Goal: Task Accomplishment & Management: Manage account settings

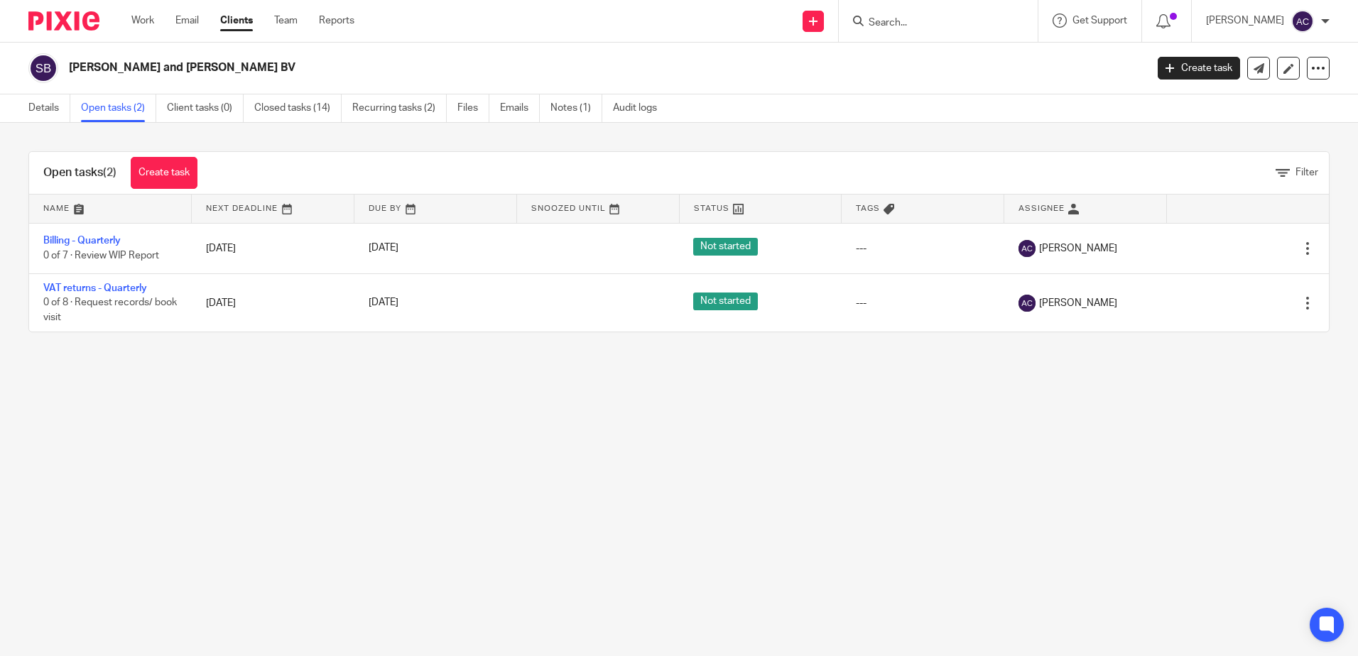
click at [900, 29] on input "Search" at bounding box center [931, 23] width 128 height 13
click at [894, 21] on input "Search" at bounding box center [931, 23] width 128 height 13
type input "chocieall"
drag, startPoint x: 923, startPoint y: 33, endPoint x: 739, endPoint y: 32, distance: 184.0
click at [739, 32] on div "Send new email Create task Add client Request signature chocieall Choiceall Lim…" at bounding box center [867, 21] width 982 height 42
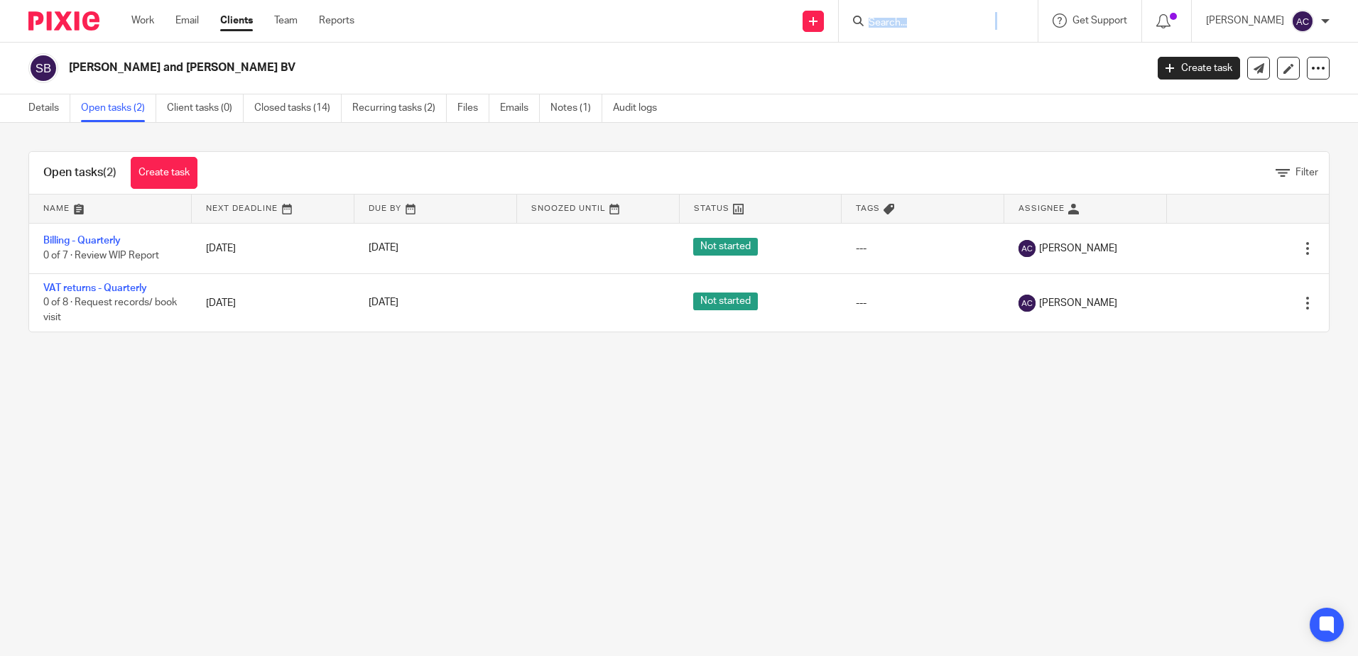
drag, startPoint x: 739, startPoint y: 32, endPoint x: 913, endPoint y: 26, distance: 174.1
click at [913, 26] on input "Search" at bounding box center [931, 23] width 128 height 13
type input "broad pea"
click at [960, 56] on link at bounding box center [974, 55] width 218 height 21
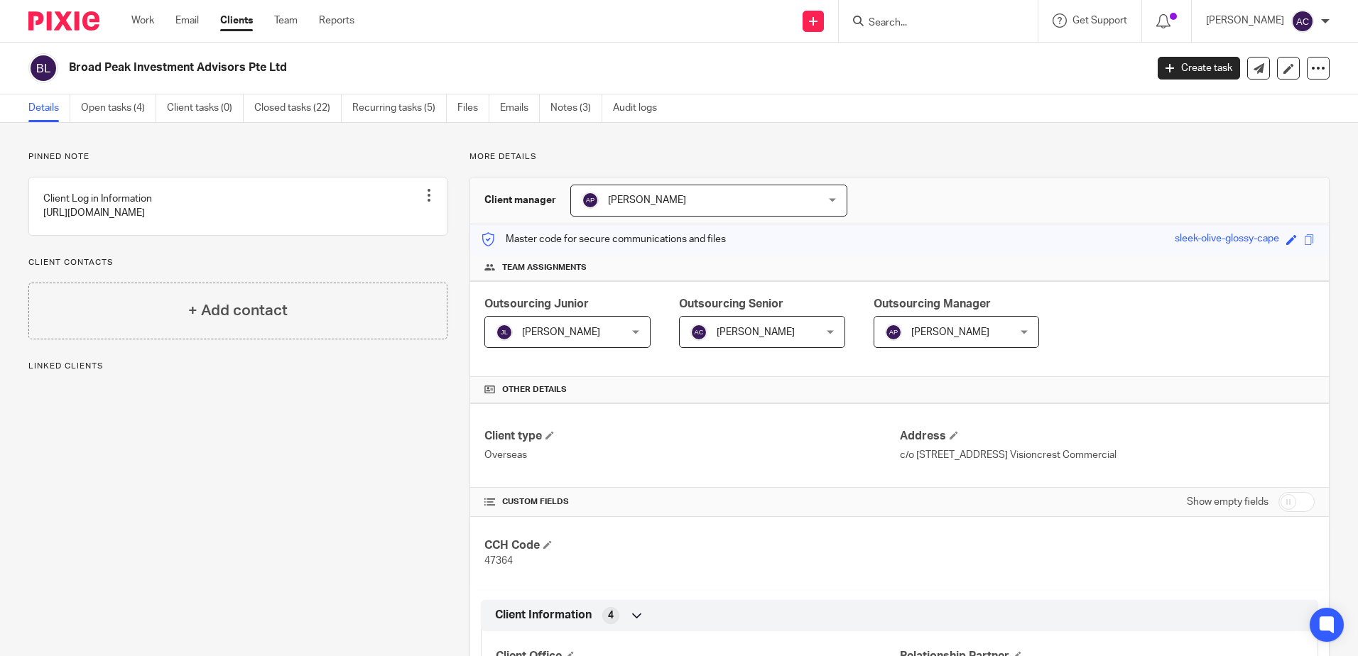
click at [95, 94] on div "Broad Peak Investment Advisors Pte Ltd Create task Update from Companies House …" at bounding box center [679, 69] width 1358 height 52
click at [105, 107] on link "Open tasks (4)" at bounding box center [118, 108] width 75 height 28
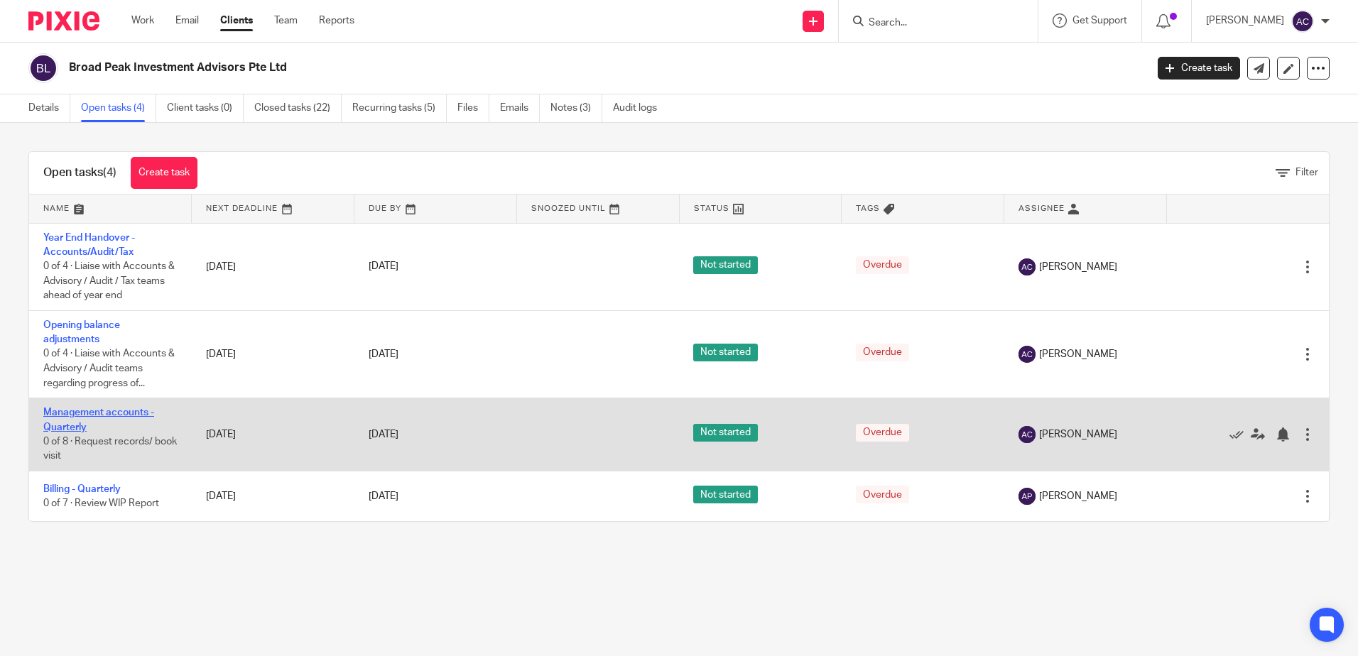
click at [90, 414] on link "Management accounts - Quarterly" at bounding box center [98, 420] width 111 height 24
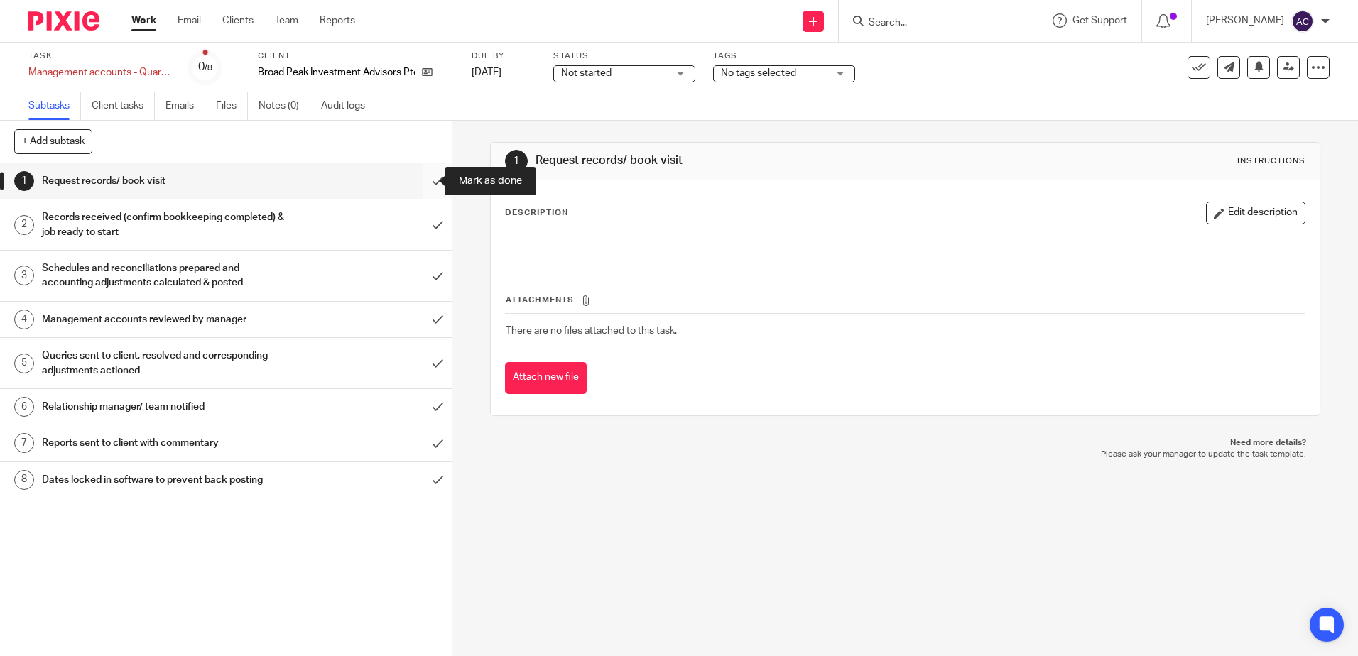
click at [423, 189] on input "submit" at bounding box center [226, 181] width 452 height 36
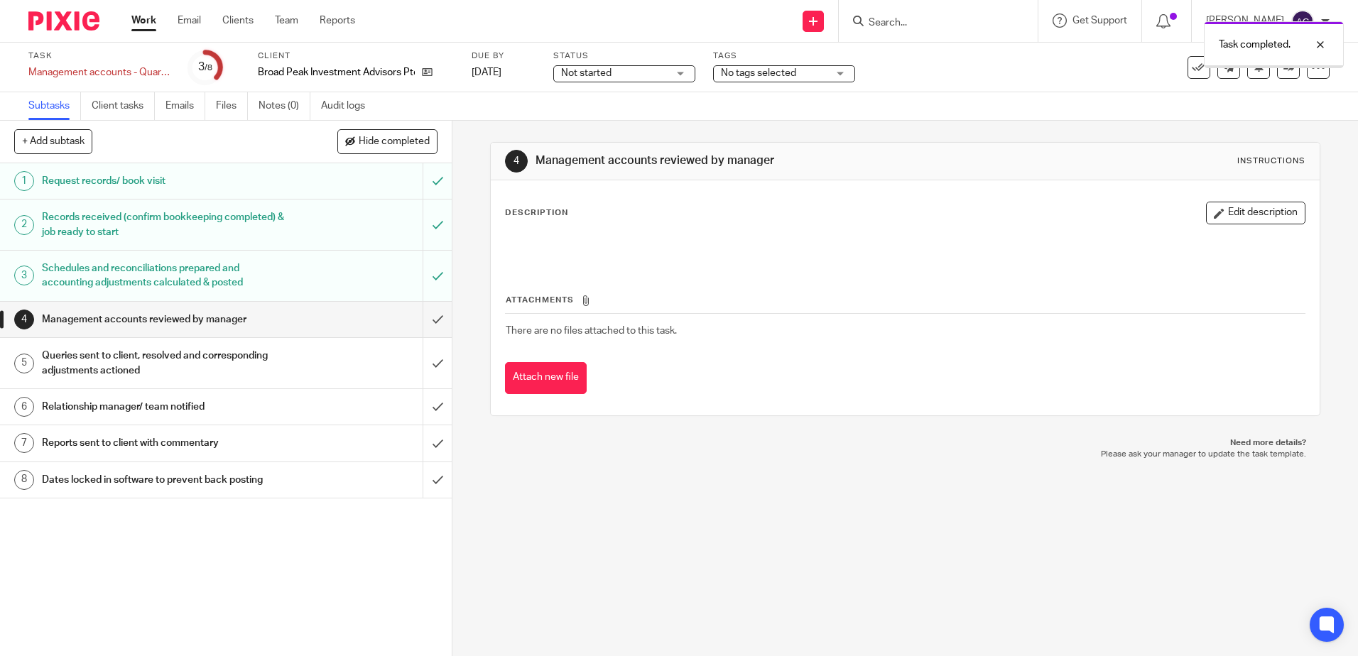
click at [1242, 215] on button "Edit description" at bounding box center [1255, 213] width 99 height 23
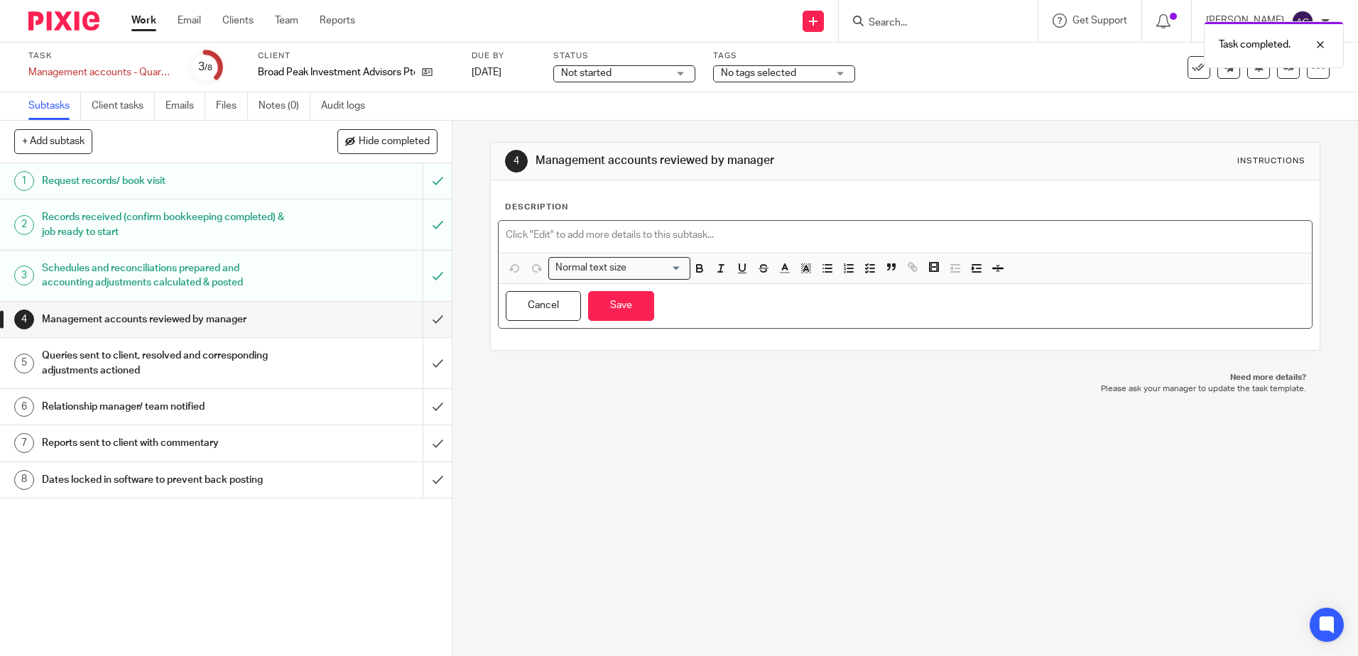
click at [749, 228] on p at bounding box center [905, 235] width 798 height 14
click at [661, 319] on div "You have unsaved changes" at bounding box center [746, 306] width 170 height 31
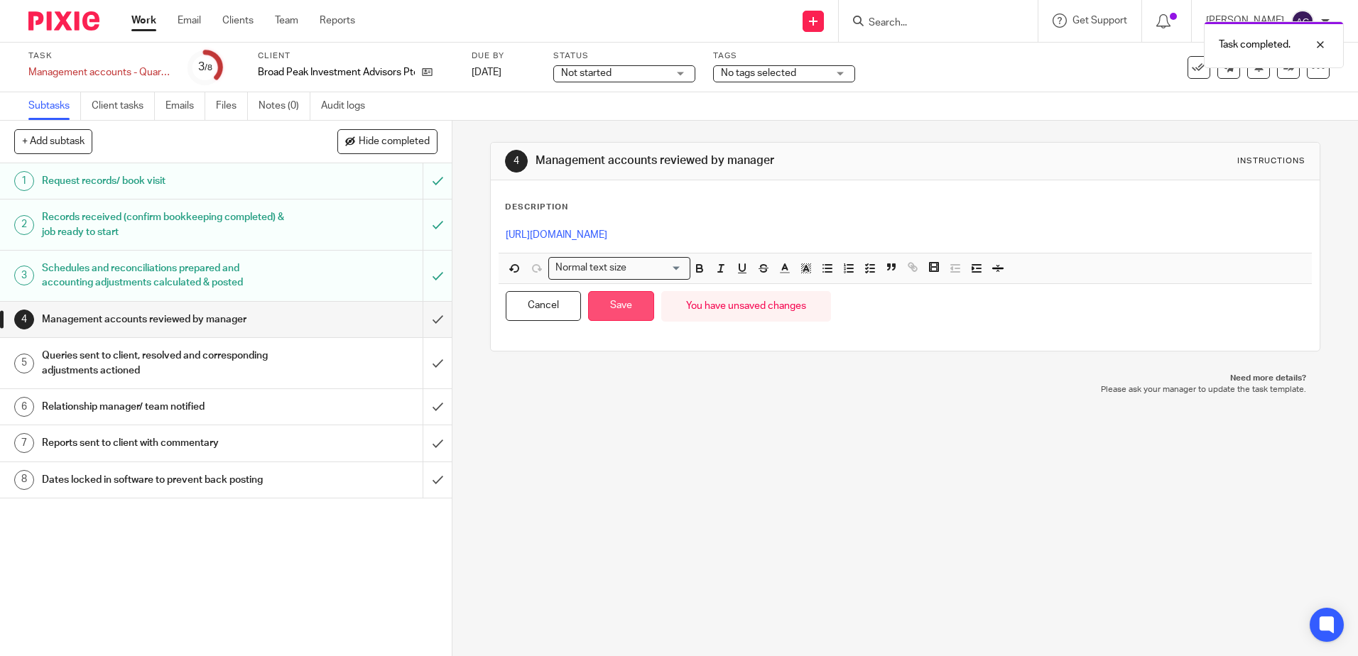
click at [632, 307] on button "Save" at bounding box center [621, 306] width 66 height 31
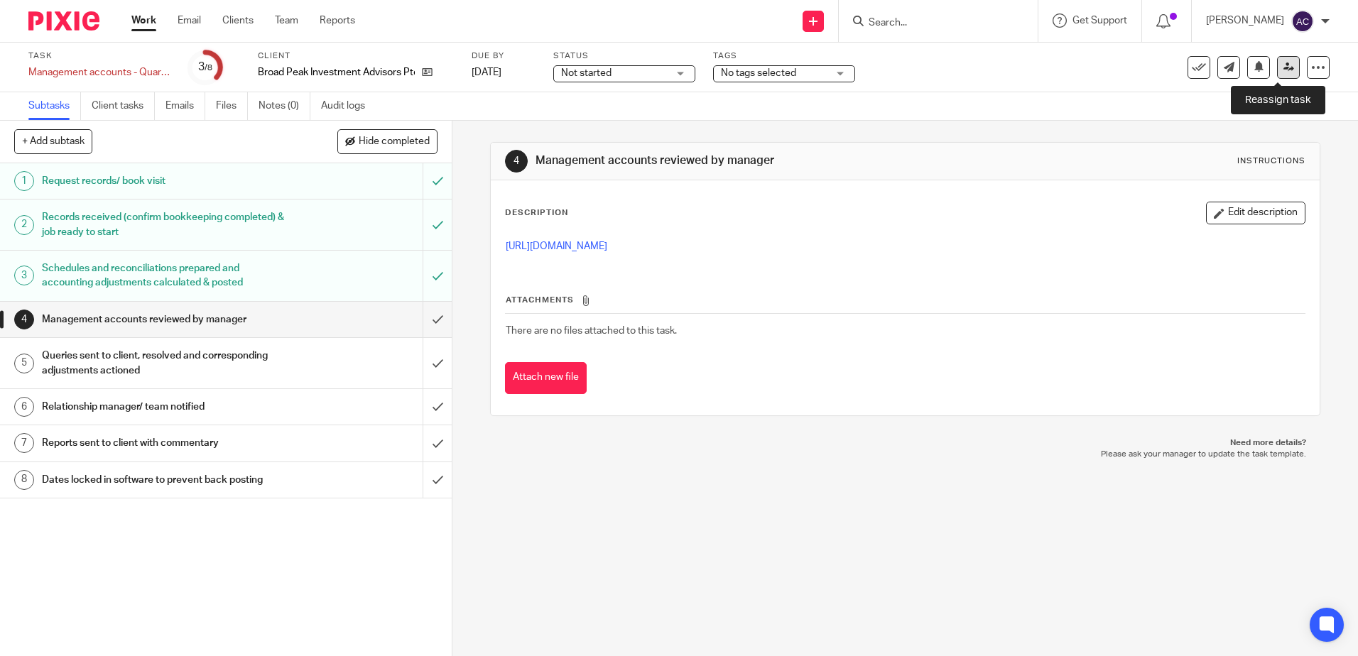
click at [1284, 70] on icon at bounding box center [1289, 67] width 11 height 11
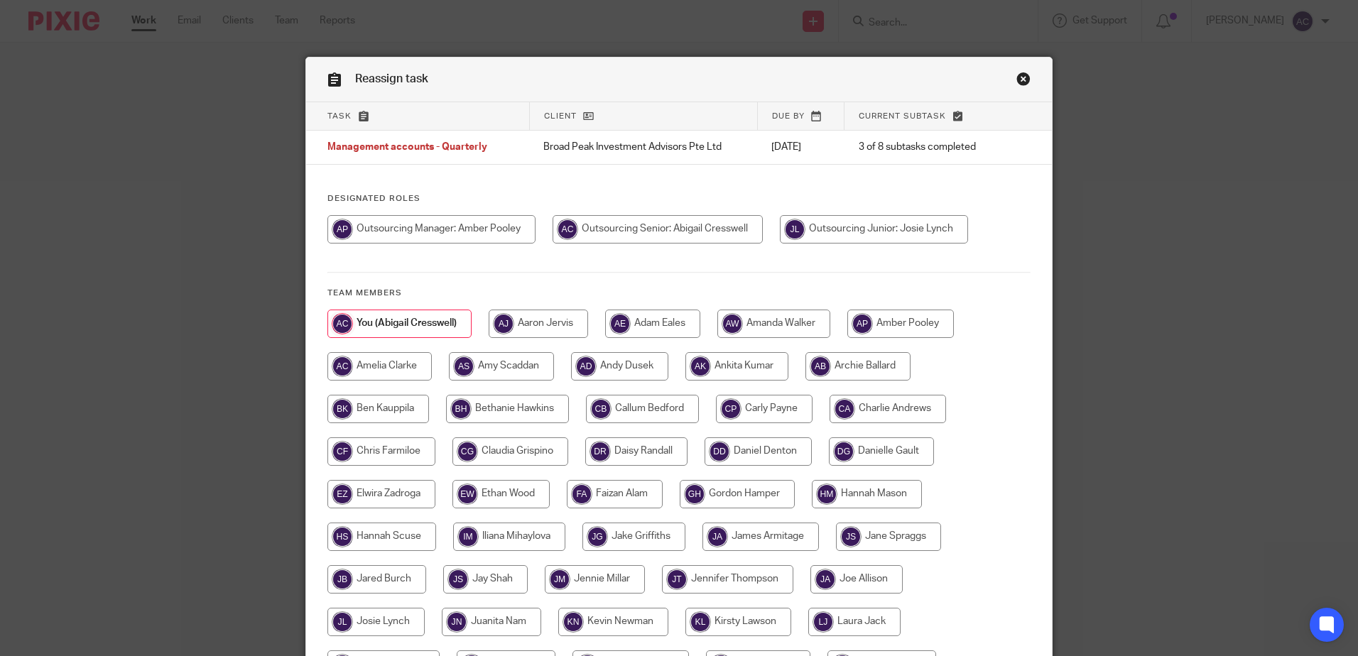
click at [514, 224] on input "radio" at bounding box center [431, 229] width 208 height 28
radio input "true"
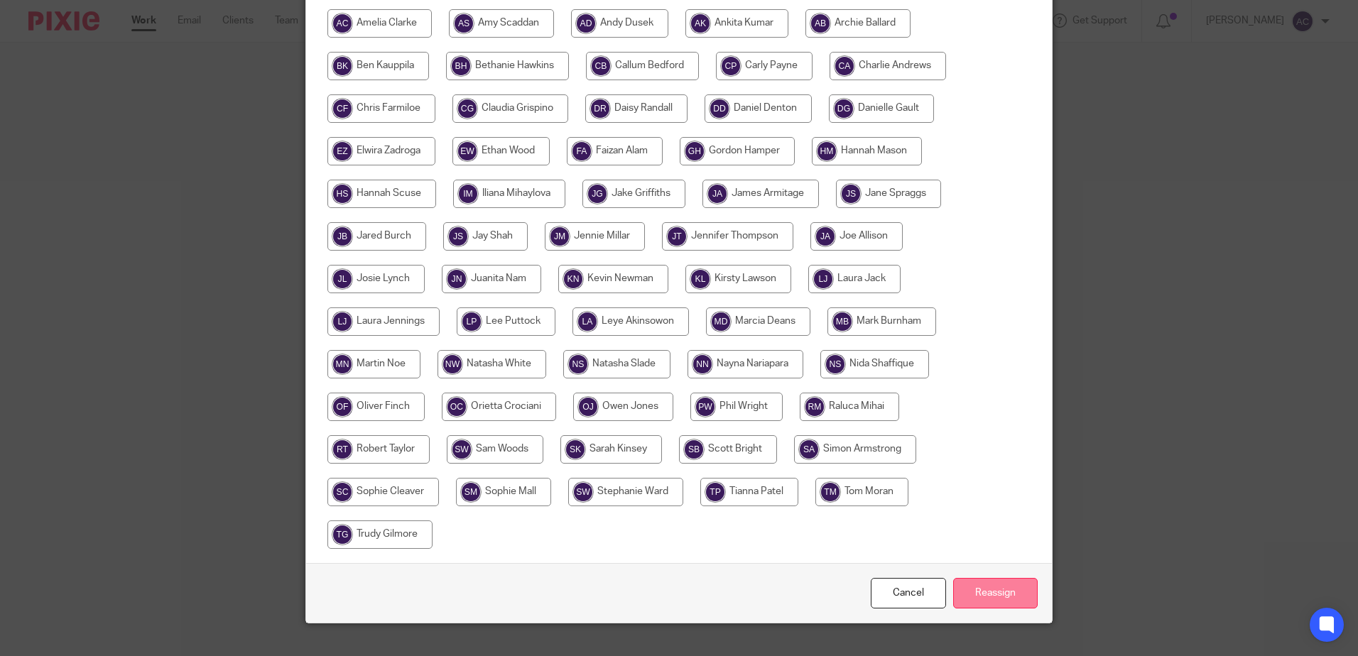
scroll to position [367, 0]
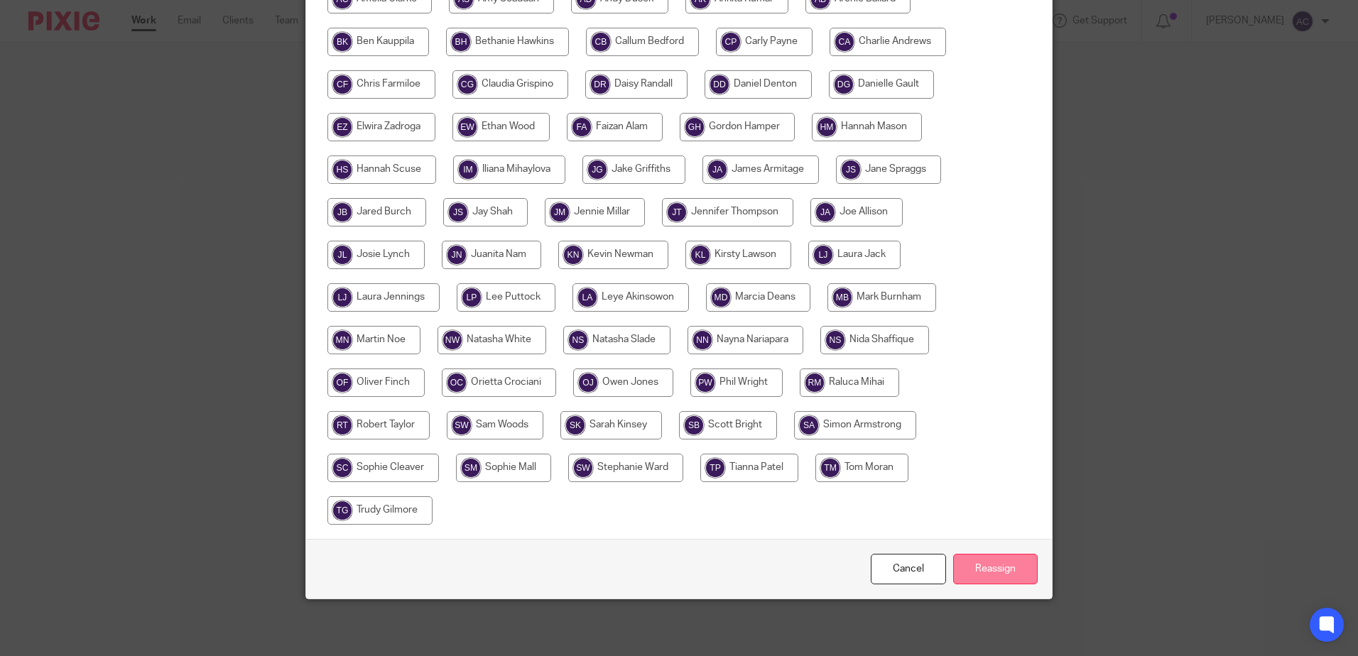
click at [992, 569] on input "Reassign" at bounding box center [995, 569] width 85 height 31
